Goal: Task Accomplishment & Management: Complete application form

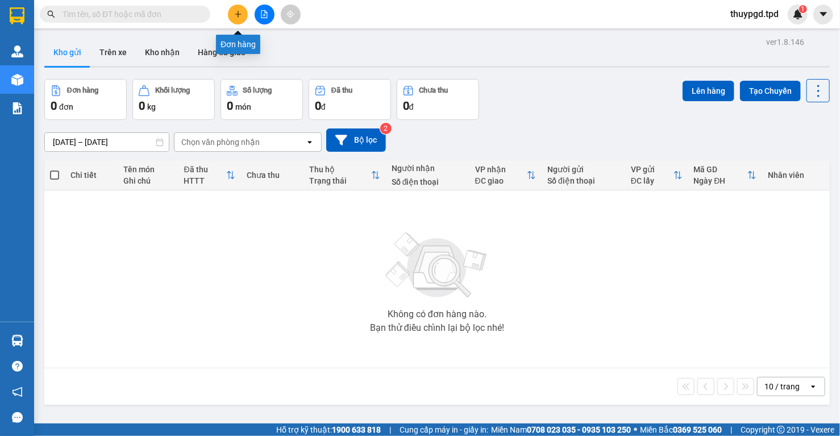
click at [235, 10] on icon "plus" at bounding box center [238, 14] width 8 height 8
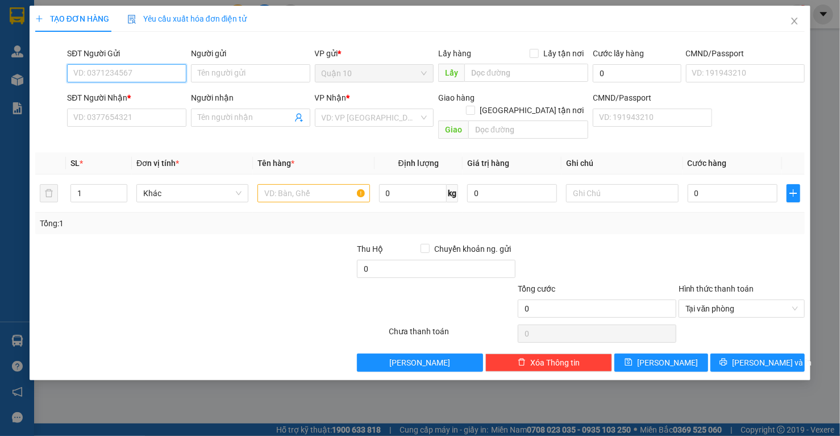
click at [138, 68] on input "SĐT Người Gửi" at bounding box center [126, 73] width 119 height 18
click at [145, 94] on div "0919041388 - hạnh" at bounding box center [127, 96] width 106 height 12
type input "0919041388"
type input "hạnh"
type input "075183000677"
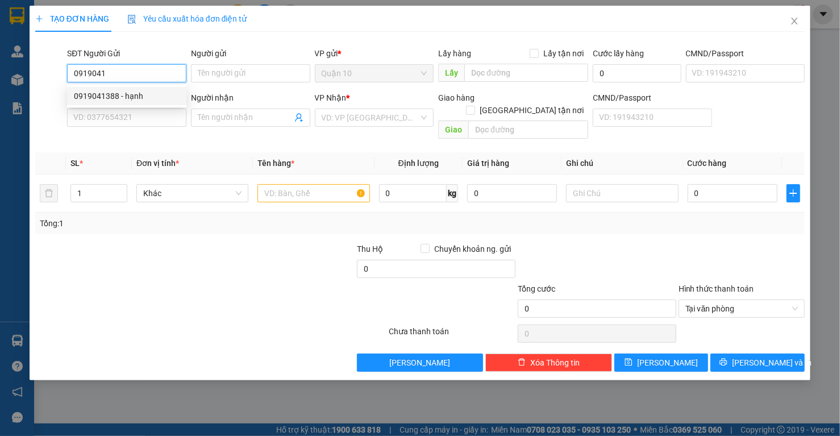
type input "0983213438"
type input "phong"
type input "0919041388"
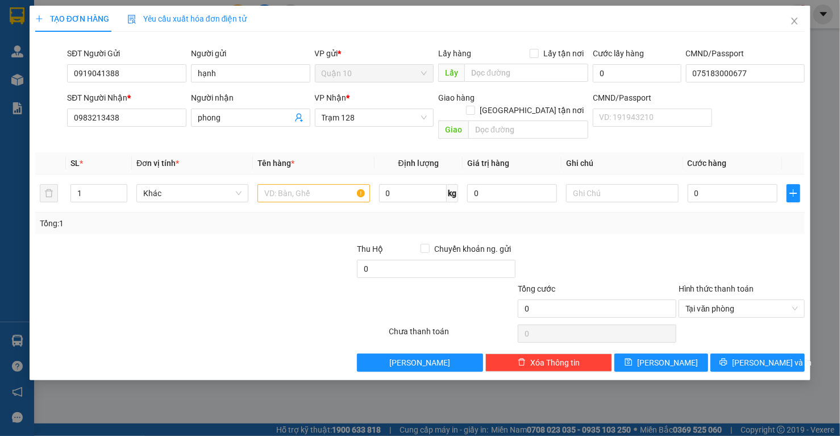
click at [257, 246] on div at bounding box center [275, 263] width 161 height 40
click at [357, 111] on span "Trạm 128" at bounding box center [375, 117] width 106 height 17
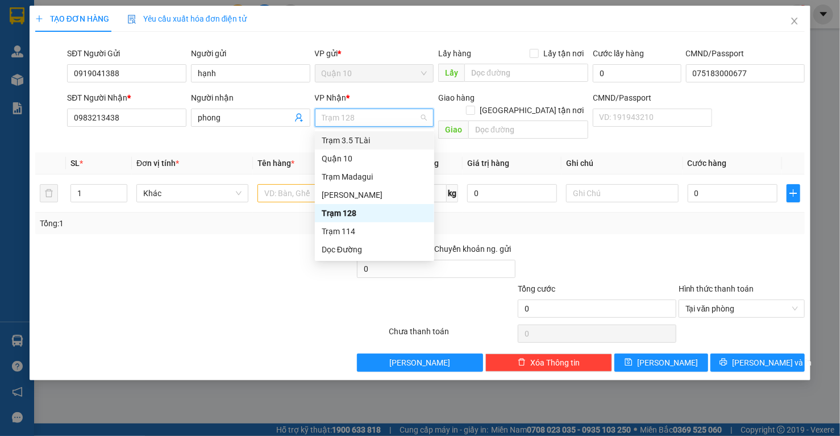
click at [357, 136] on div "Trạm 3.5 TLài" at bounding box center [375, 140] width 106 height 12
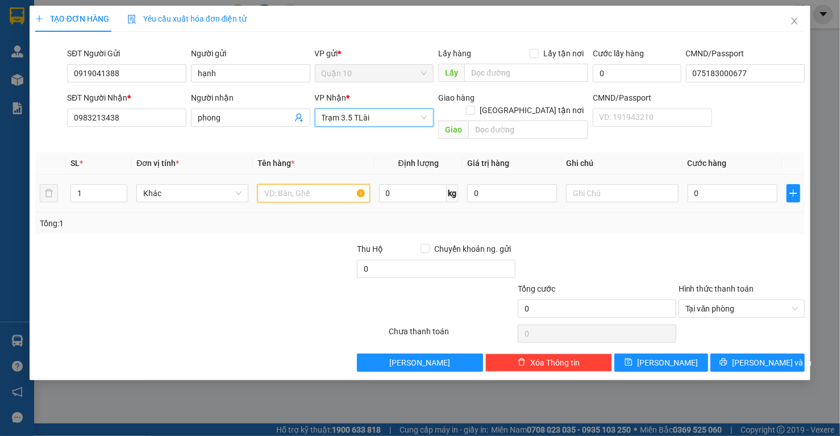
click at [305, 184] on input "text" at bounding box center [313, 193] width 112 height 18
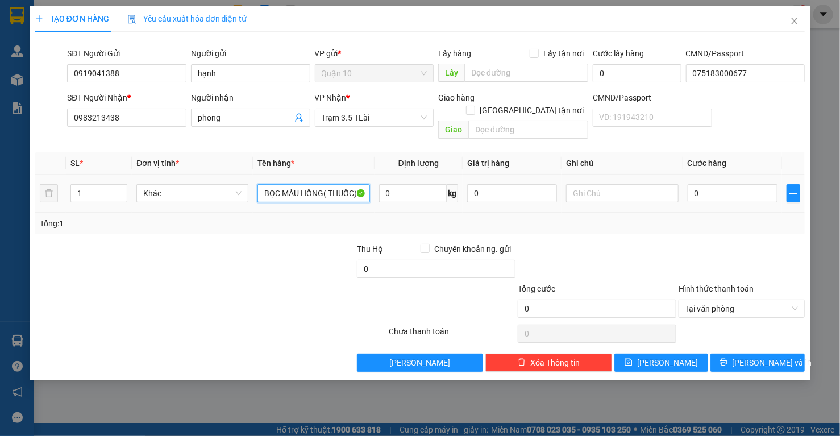
type input "BỌC MÀU HỒNG( THUỐC)"
type input "800.000"
type input "4"
type input "40"
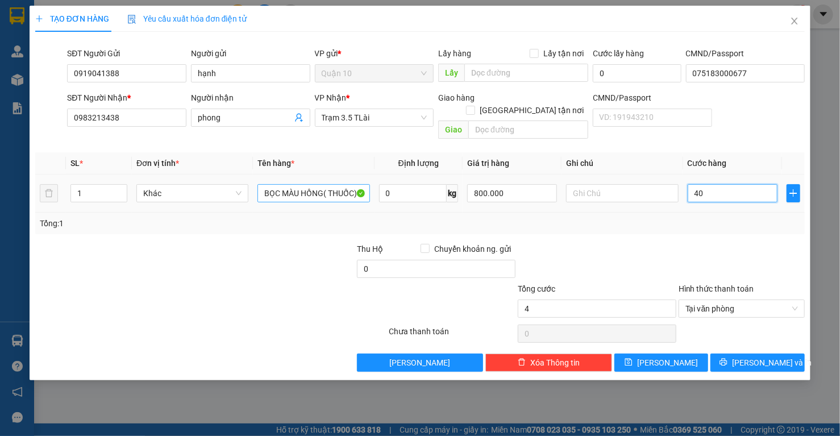
type input "40"
type input "40.000"
click at [616, 243] on div at bounding box center [596, 263] width 161 height 40
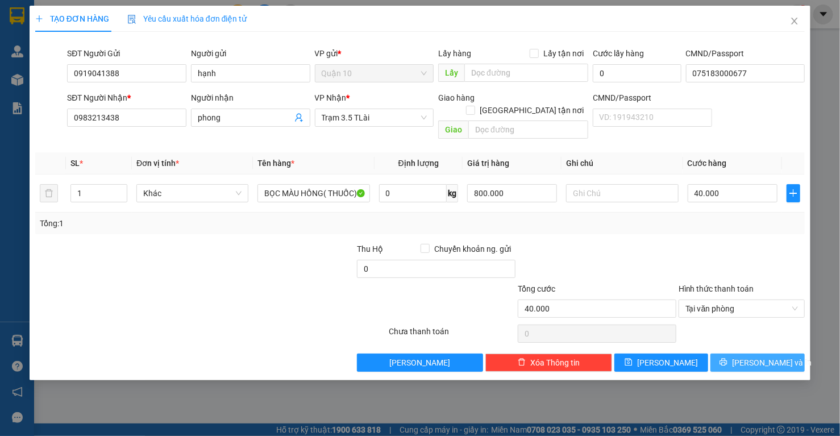
click at [759, 356] on button "[PERSON_NAME] và In" at bounding box center [757, 362] width 94 height 18
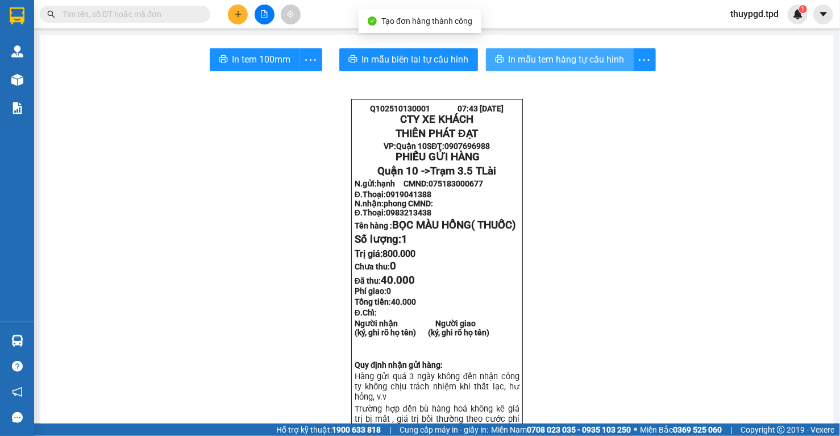
click at [526, 55] on span "In mẫu tem hàng tự cấu hình" at bounding box center [567, 59] width 116 height 14
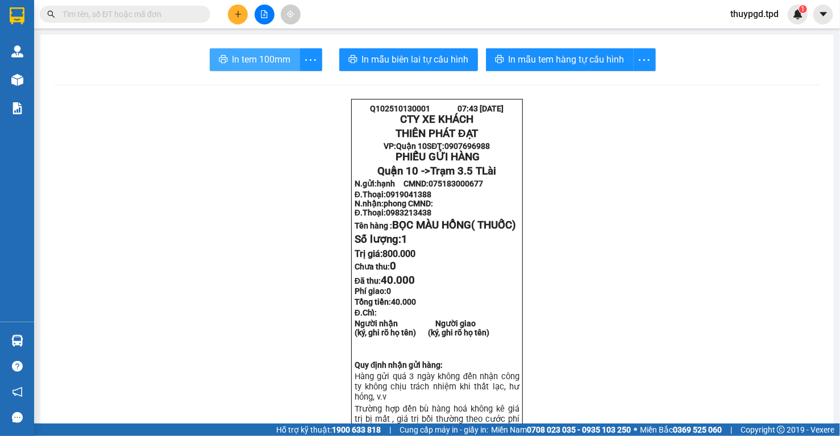
click at [280, 64] on span "In tem 100mm" at bounding box center [261, 59] width 59 height 14
click at [144, 16] on input "text" at bounding box center [129, 14] width 134 height 12
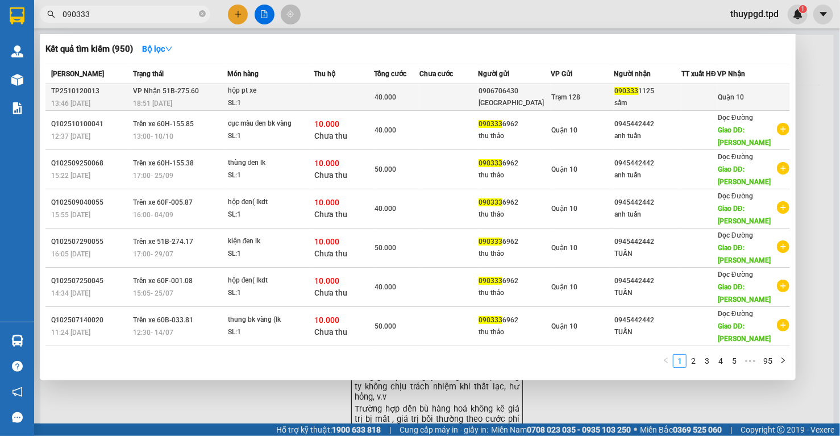
type input "090333"
click at [318, 100] on td at bounding box center [344, 97] width 60 height 27
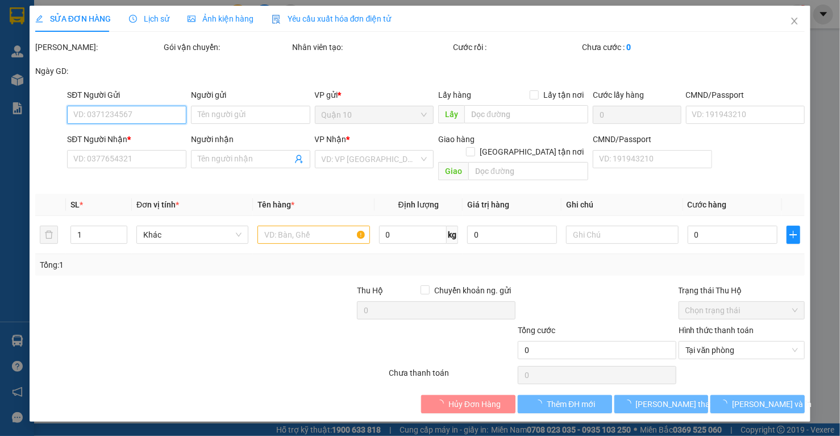
type input "0906706430"
type input "[GEOGRAPHIC_DATA]"
type input "0903331125"
type input "sấm"
type input "40.000"
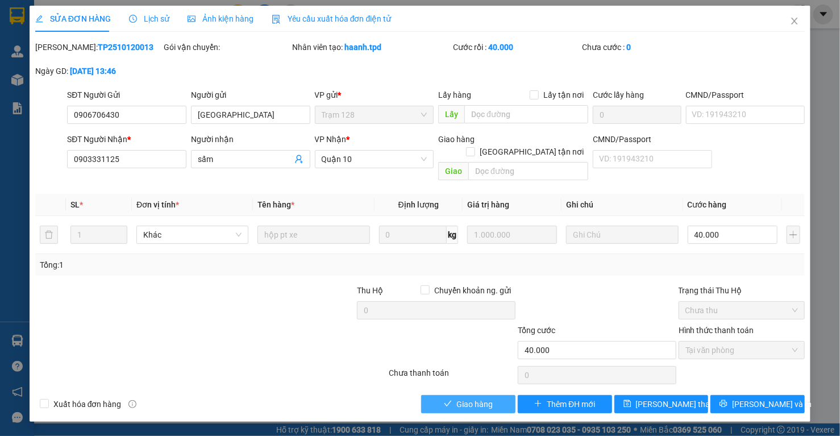
click at [474, 398] on span "Giao hàng" at bounding box center [474, 404] width 36 height 12
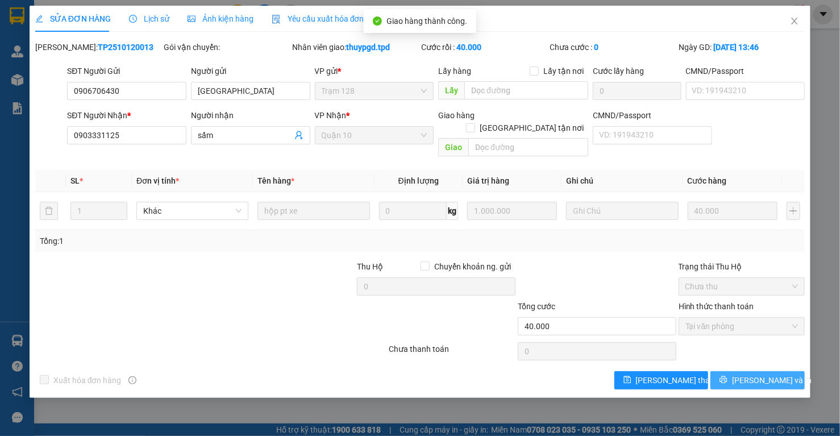
click at [761, 374] on span "[PERSON_NAME] và In" at bounding box center [772, 380] width 80 height 12
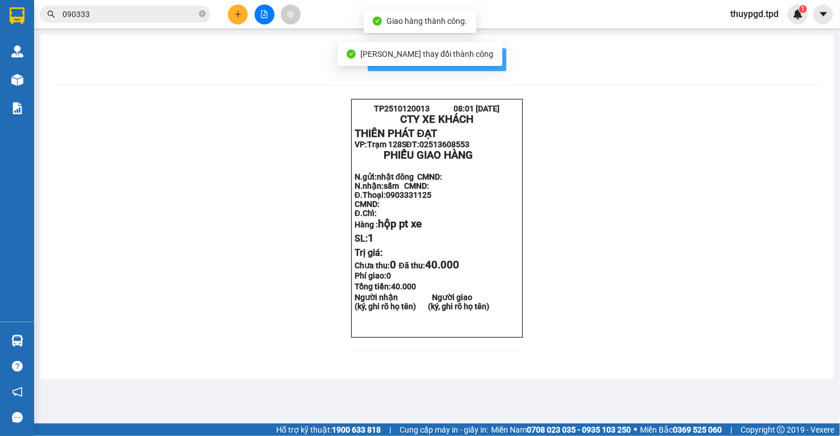
click at [491, 61] on span "In mẫu biên lai tự cấu hình" at bounding box center [443, 59] width 107 height 14
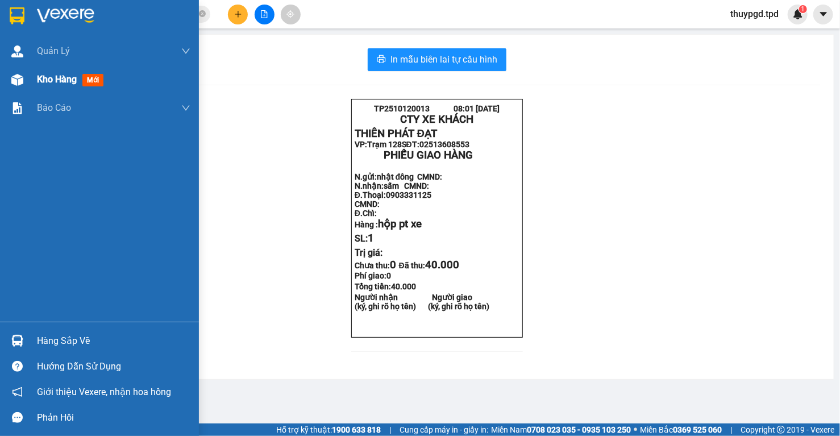
click at [15, 78] on img at bounding box center [17, 80] width 12 height 12
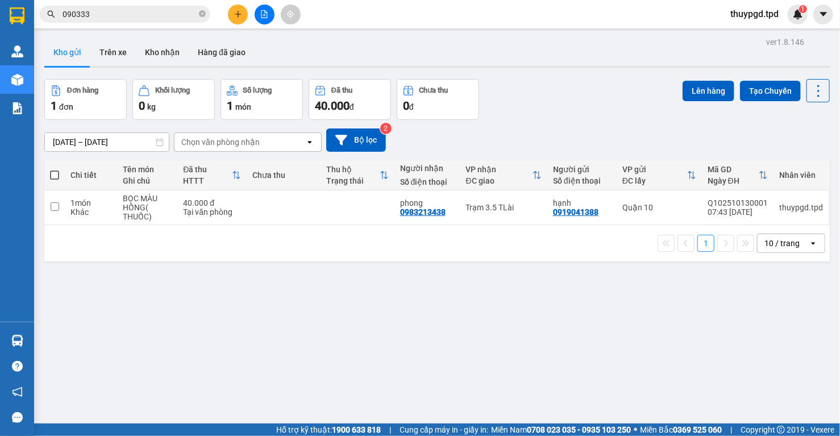
click at [53, 173] on span at bounding box center [54, 174] width 9 height 9
click at [55, 169] on input "checkbox" at bounding box center [55, 169] width 0 height 0
checkbox input "true"
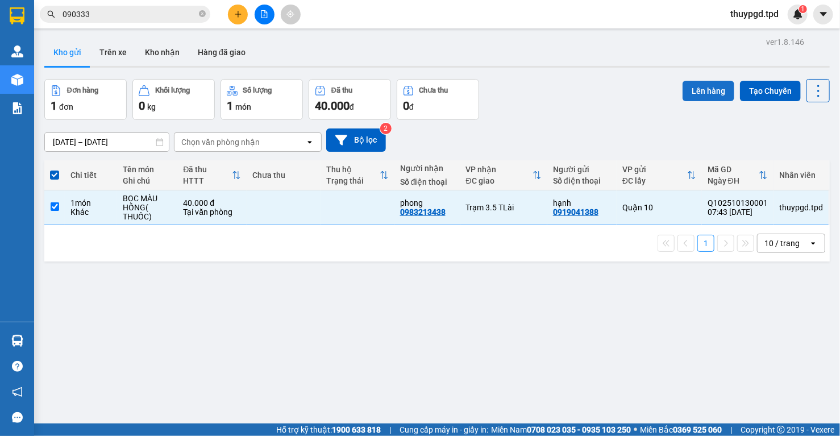
click at [711, 97] on button "Lên hàng" at bounding box center [708, 91] width 52 height 20
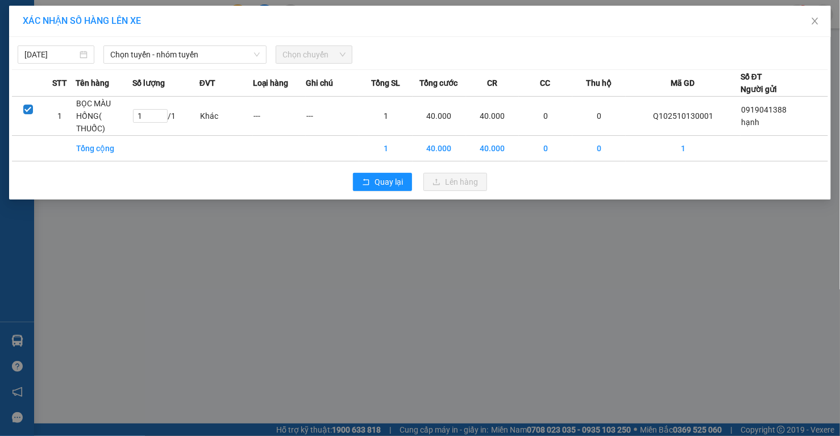
click at [129, 43] on div "[DATE] Chọn tuyến - nhóm tuyến Chọn chuyến" at bounding box center [420, 52] width 816 height 24
click at [131, 52] on span "Chọn tuyến - nhóm tuyến" at bounding box center [184, 54] width 149 height 17
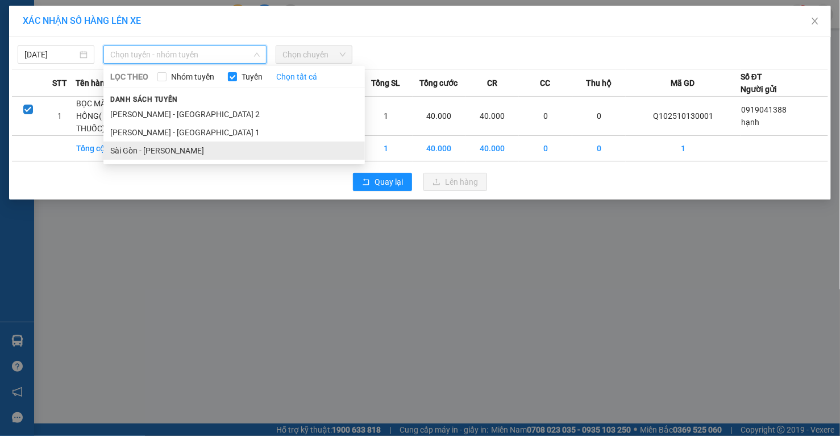
click at [185, 149] on li "Sài Gòn - [PERSON_NAME]" at bounding box center [233, 150] width 261 height 18
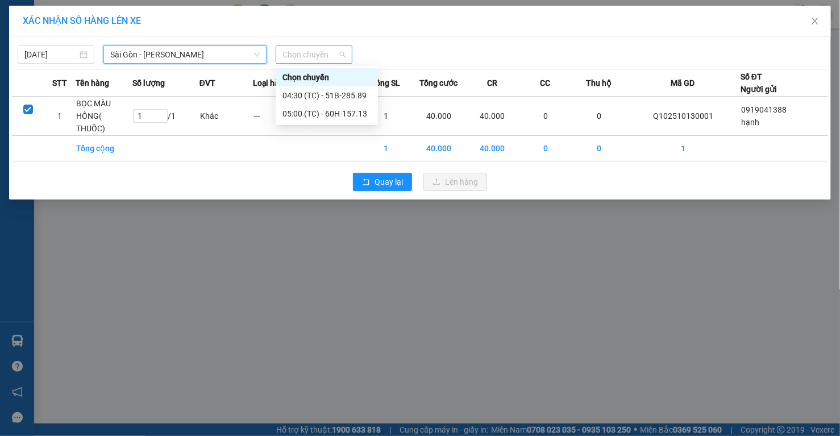
click at [336, 55] on span "Chọn chuyến" at bounding box center [313, 54] width 63 height 17
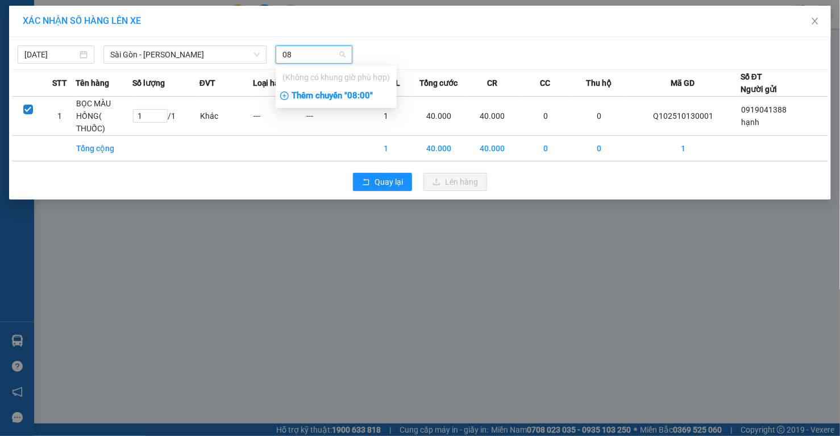
type input "08"
click at [359, 93] on div "Thêm chuyến " 08:00 "" at bounding box center [336, 95] width 121 height 19
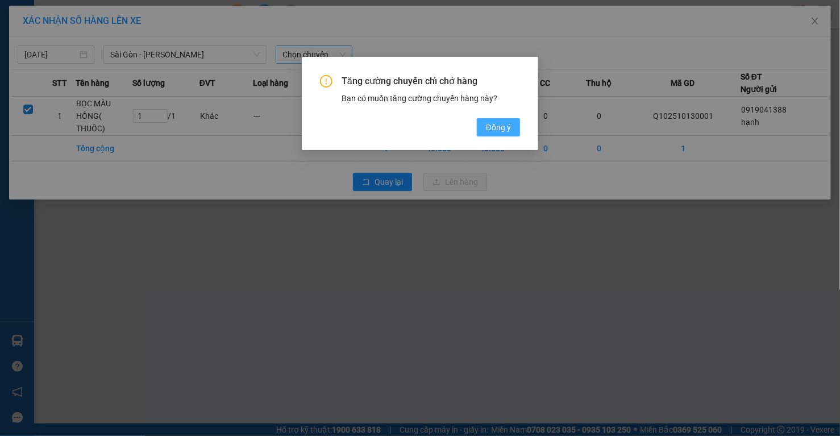
click at [493, 127] on span "Đồng ý" at bounding box center [498, 127] width 25 height 12
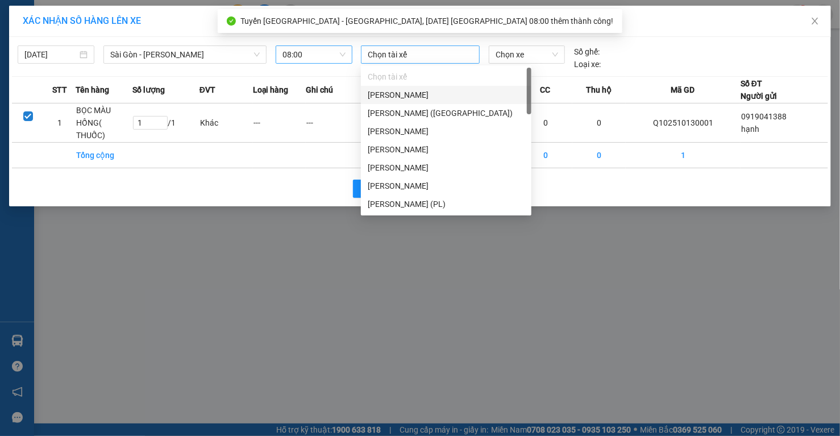
click at [402, 53] on div at bounding box center [420, 55] width 113 height 14
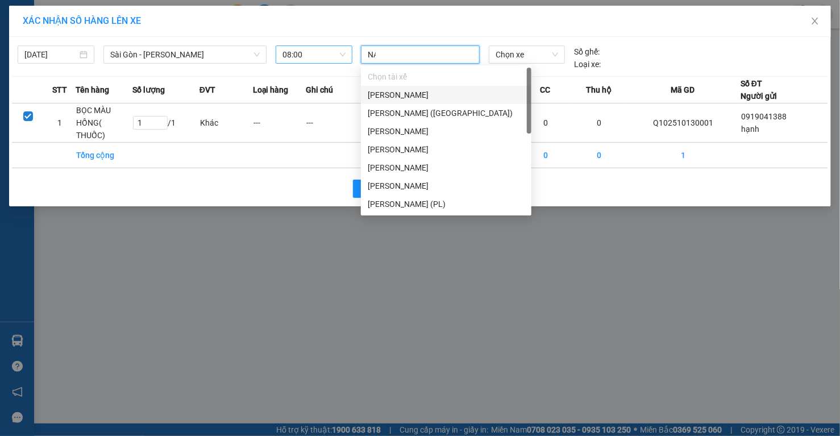
type input "NAM"
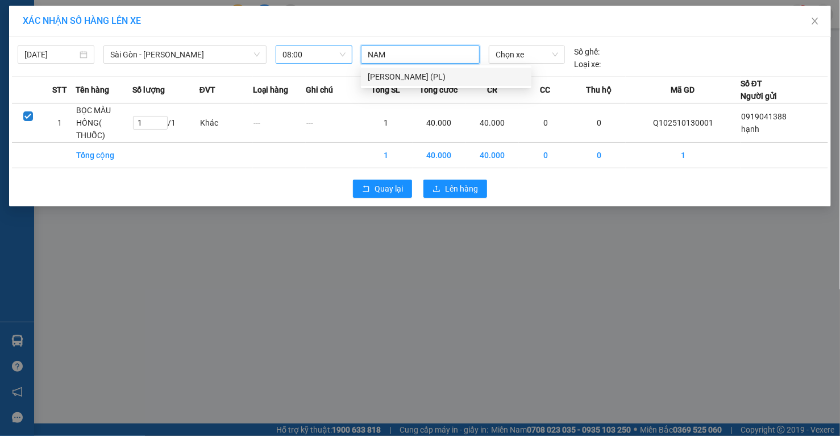
click at [393, 77] on div "[PERSON_NAME] (PL)" at bounding box center [446, 76] width 157 height 12
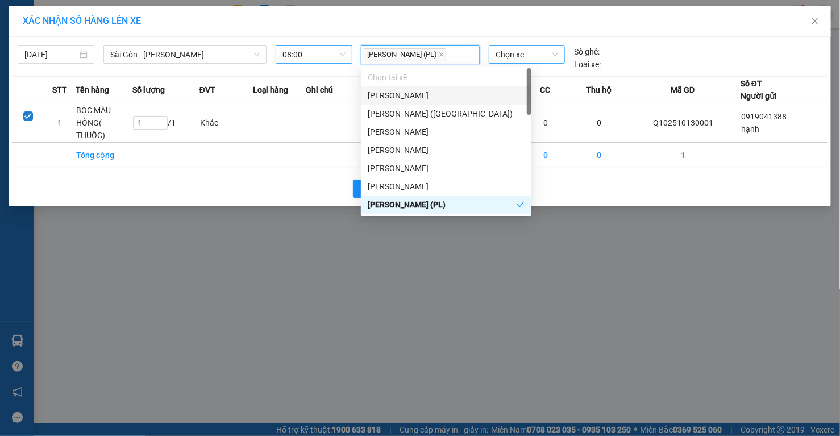
click at [516, 50] on span "Chọn xe" at bounding box center [526, 54] width 62 height 17
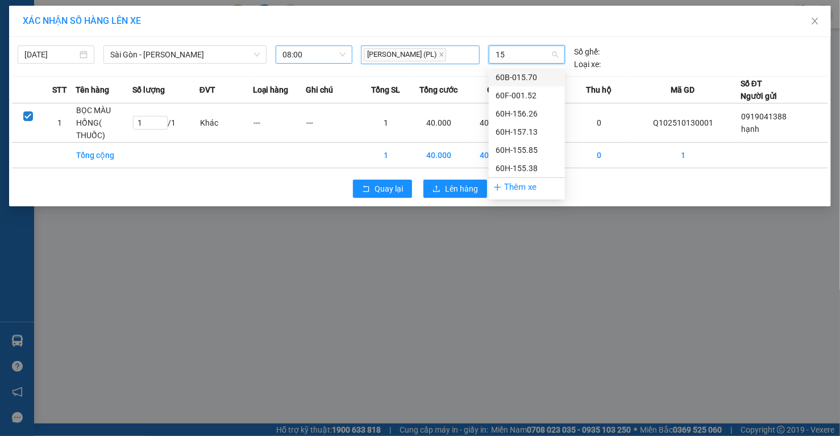
type input "152"
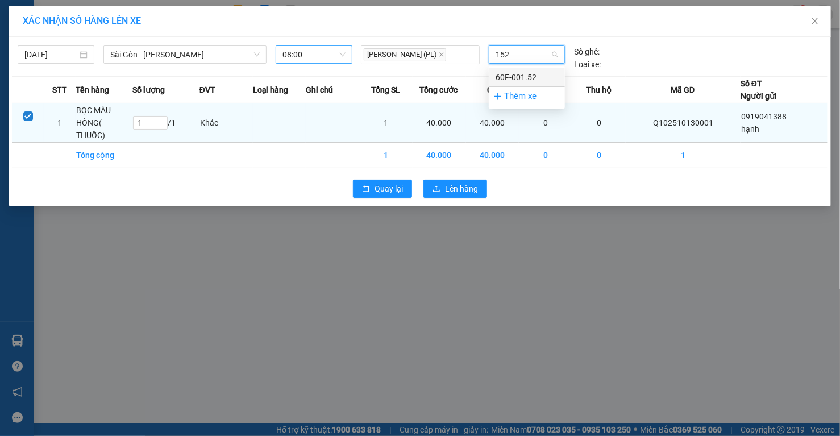
drag, startPoint x: 505, startPoint y: 73, endPoint x: 525, endPoint y: 99, distance: 32.8
click at [506, 73] on div "60F-001.52" at bounding box center [526, 77] width 62 height 12
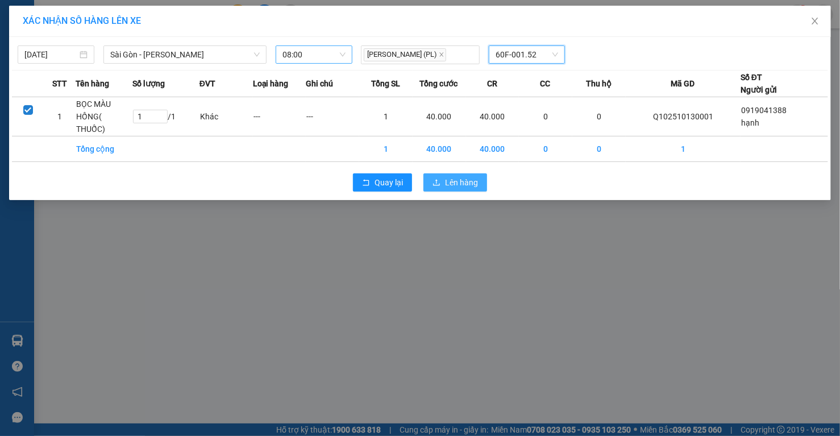
click at [466, 182] on span "Lên hàng" at bounding box center [461, 182] width 33 height 12
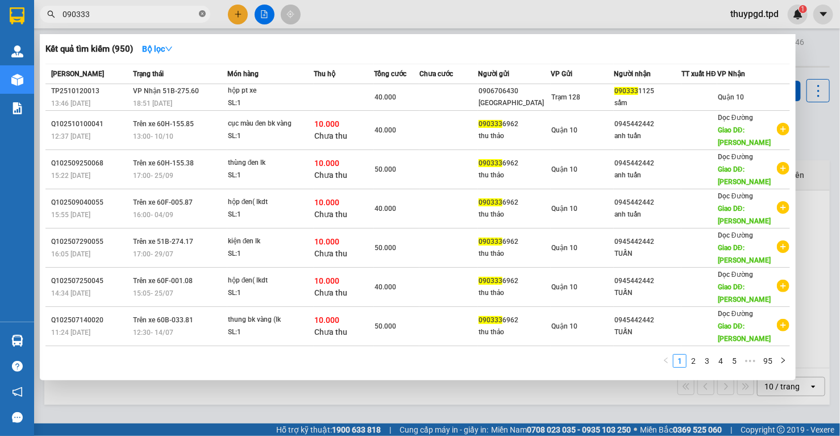
click at [203, 12] on icon "close-circle" at bounding box center [202, 13] width 7 height 7
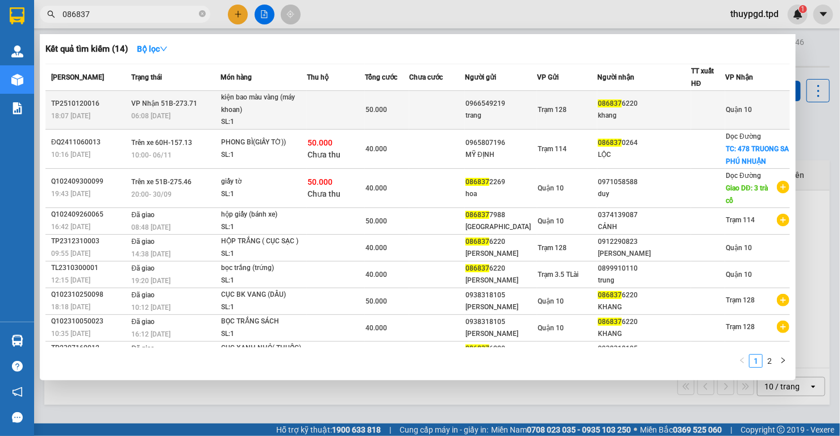
type input "086837"
click at [234, 109] on div "kiện bao màu vàng (máy khoan)" at bounding box center [263, 103] width 85 height 24
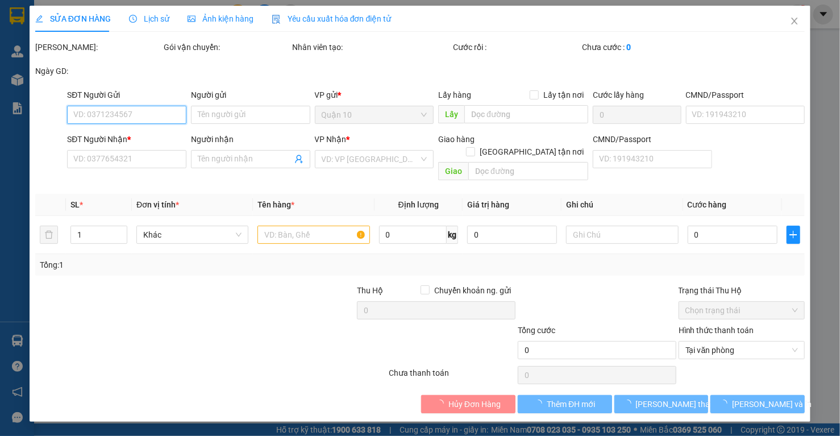
type input "0966549219"
type input "trang"
type input "0868376220"
type input "khang"
type input "50.000"
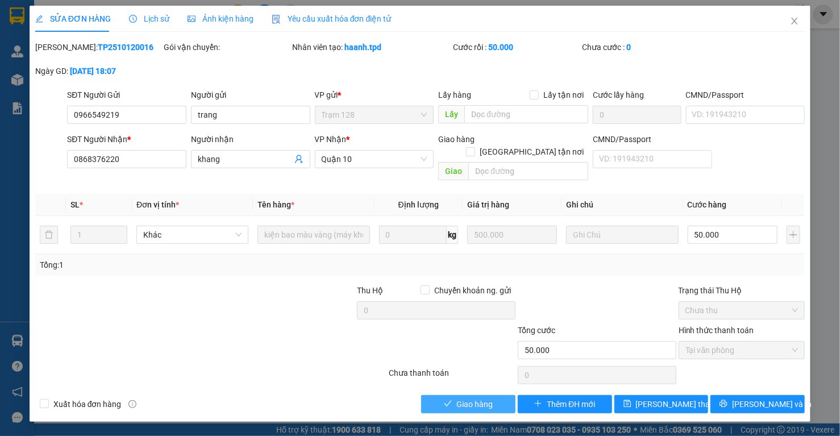
click at [469, 398] on span "Giao hàng" at bounding box center [474, 404] width 36 height 12
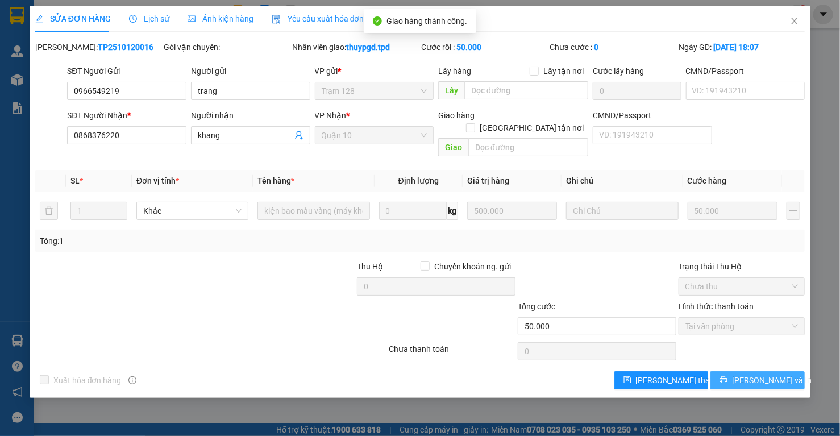
click at [780, 371] on button "[PERSON_NAME] và In" at bounding box center [757, 380] width 94 height 18
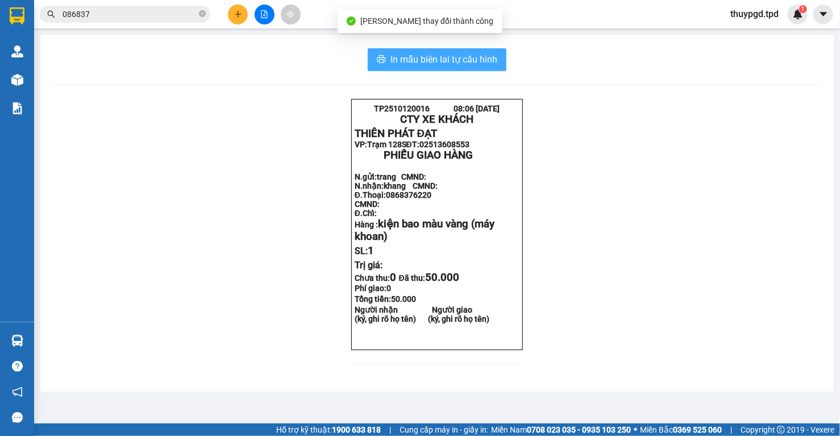
click at [496, 60] on button "In mẫu biên lai tự cấu hình" at bounding box center [437, 59] width 139 height 23
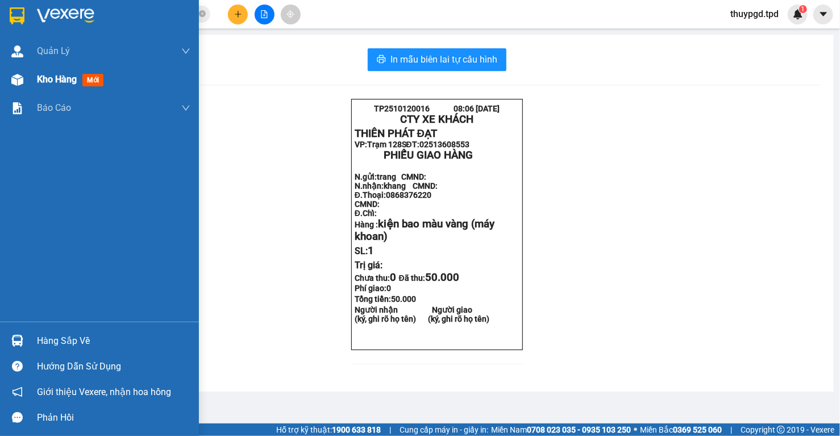
click at [14, 75] on img at bounding box center [17, 80] width 12 height 12
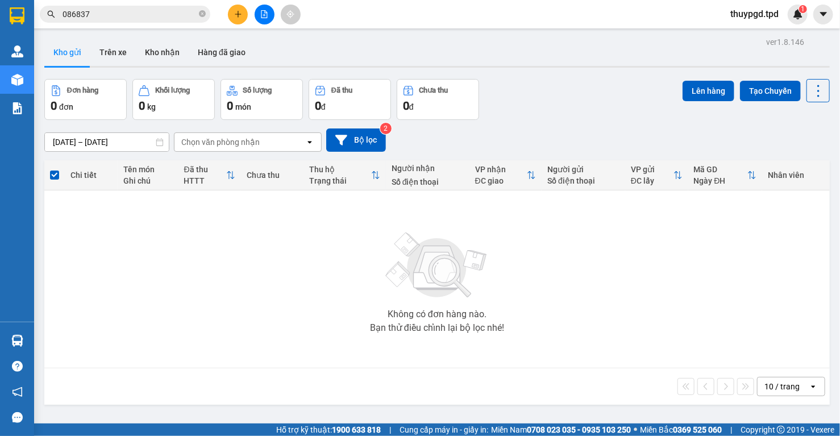
click at [206, 9] on span "086837" at bounding box center [125, 14] width 170 height 17
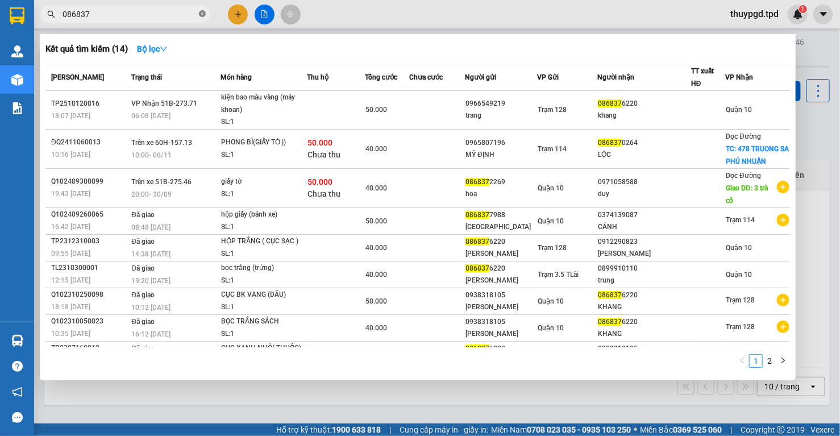
click at [199, 14] on icon "close-circle" at bounding box center [202, 13] width 7 height 7
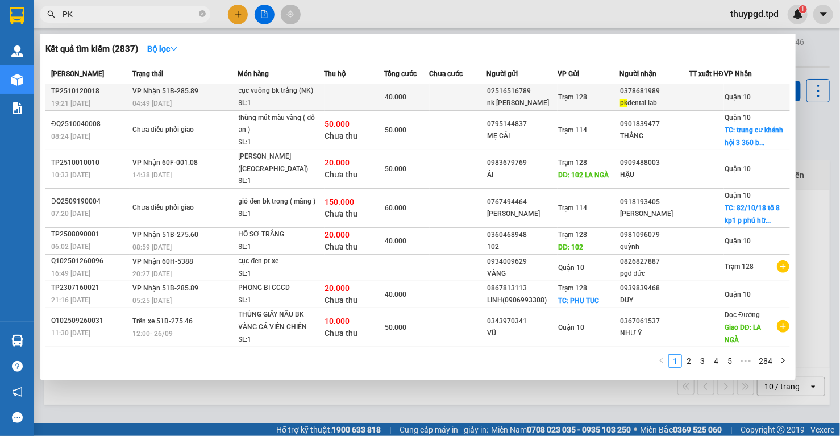
type input "PK"
click at [509, 97] on div "02516516789" at bounding box center [522, 91] width 70 height 12
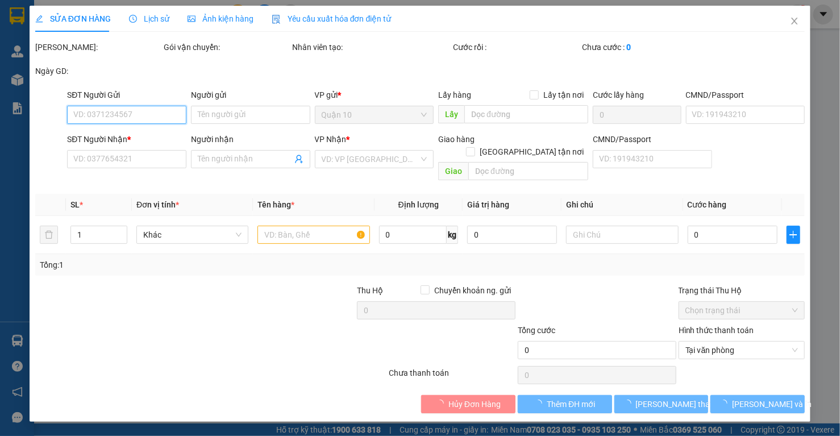
type input "02516516789"
type input "nk [PERSON_NAME]"
type input "0378681989"
type input "pk dental lab"
type input "051186000043"
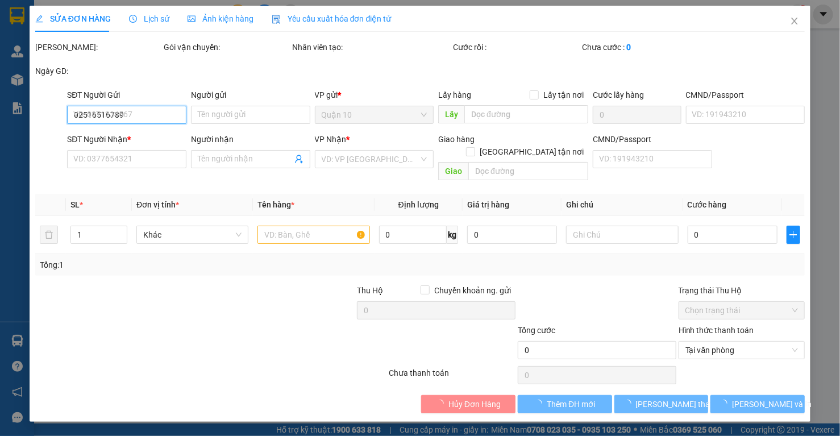
type input "40.000"
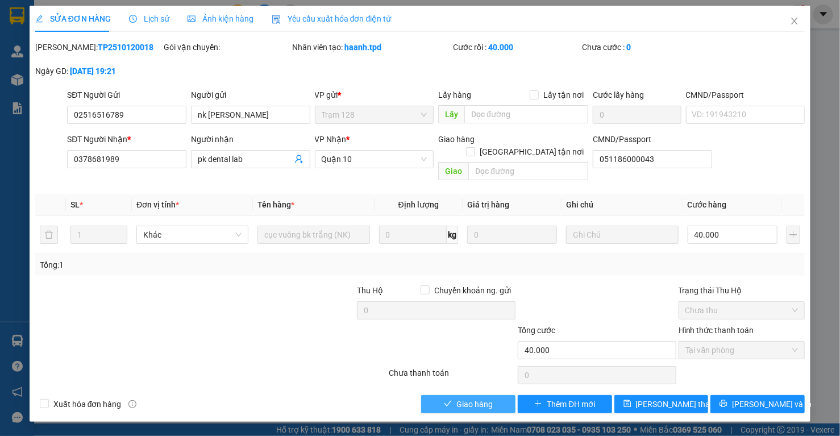
click at [473, 395] on button "Giao hàng" at bounding box center [468, 404] width 94 height 18
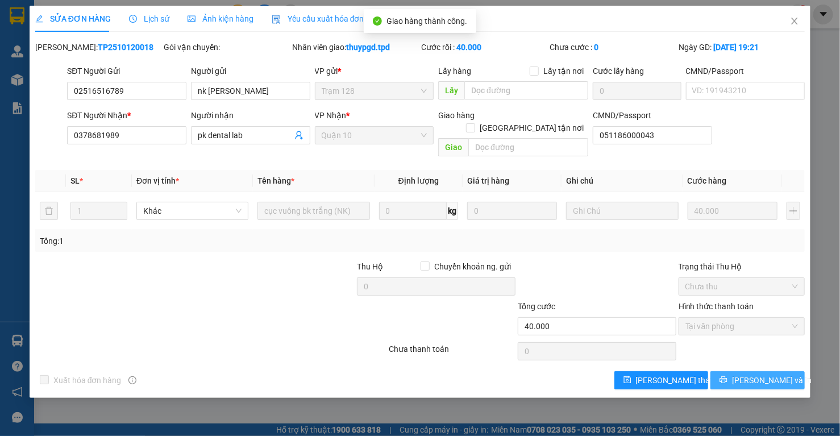
click at [736, 371] on button "[PERSON_NAME] và In" at bounding box center [757, 380] width 94 height 18
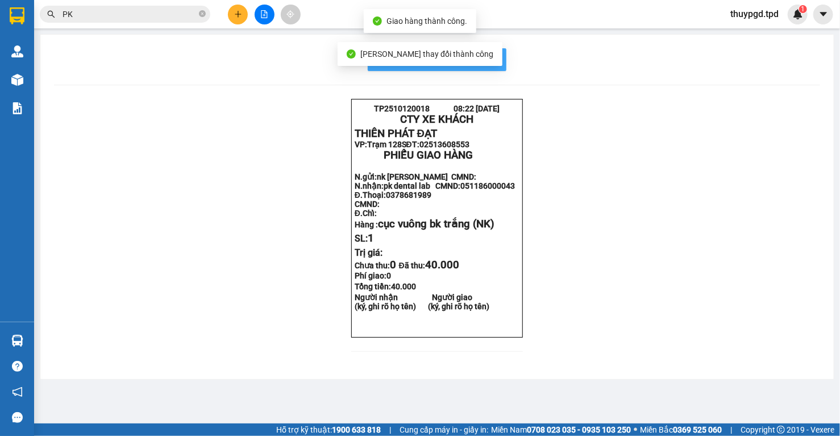
click at [491, 63] on span "In mẫu biên lai tự cấu hình" at bounding box center [443, 59] width 107 height 14
